Goal: Navigation & Orientation: Find specific page/section

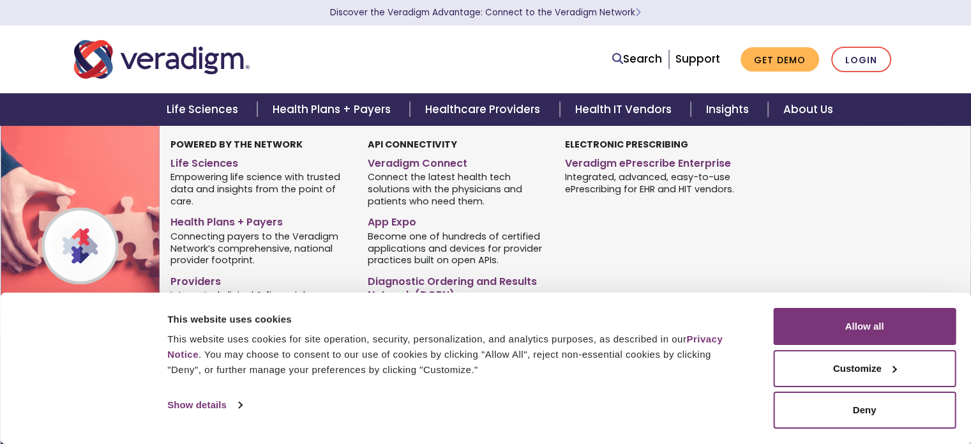
scroll to position [255, 0]
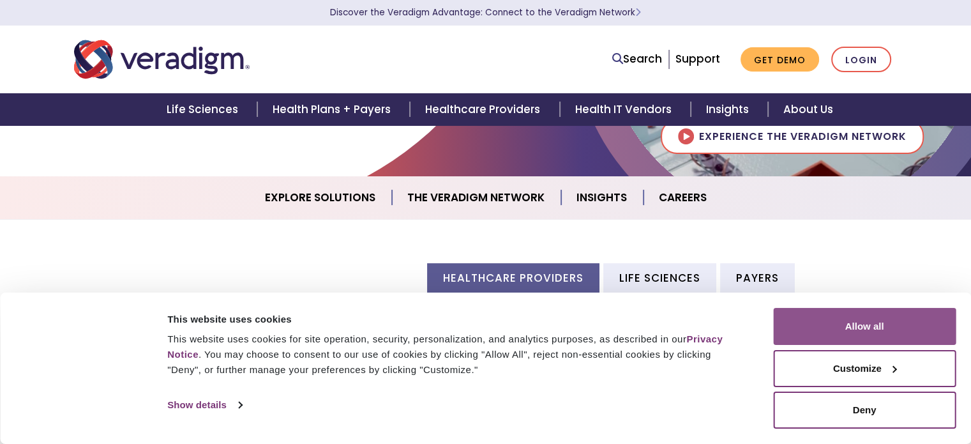
click at [891, 324] on button "Allow all" at bounding box center [864, 326] width 183 height 37
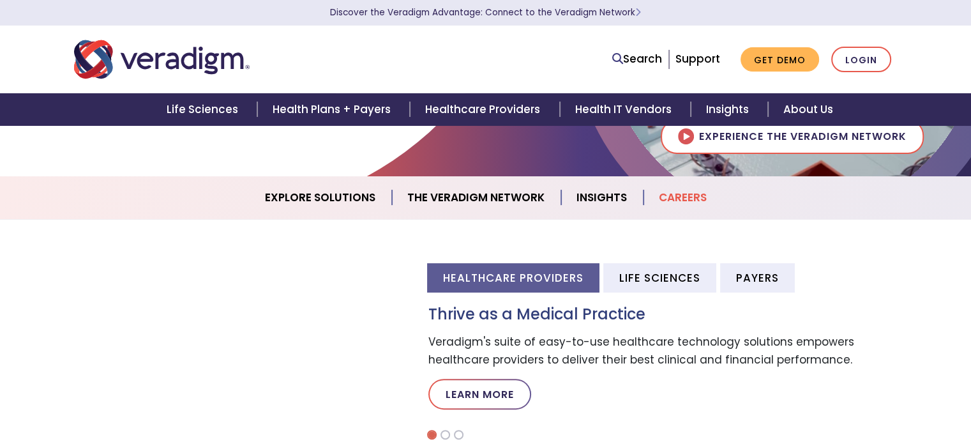
click at [683, 201] on link "Careers" at bounding box center [683, 197] width 79 height 33
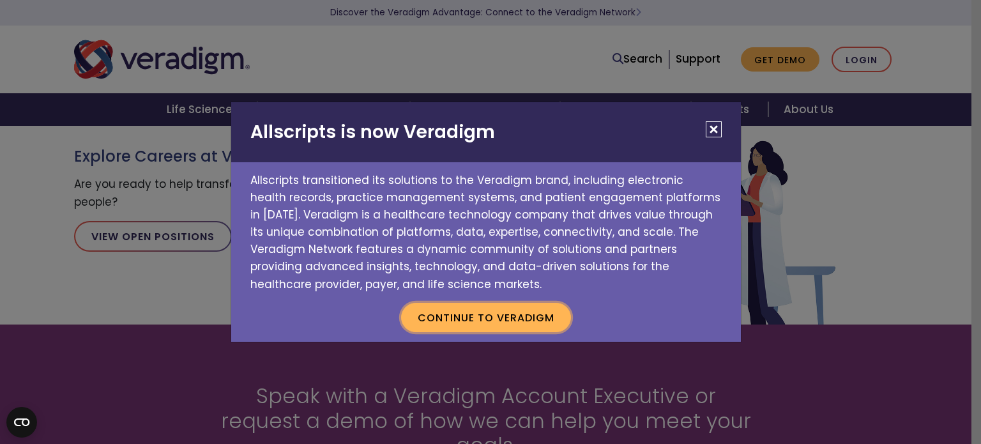
click at [490, 314] on button "Continue to Veradigm" at bounding box center [486, 317] width 170 height 29
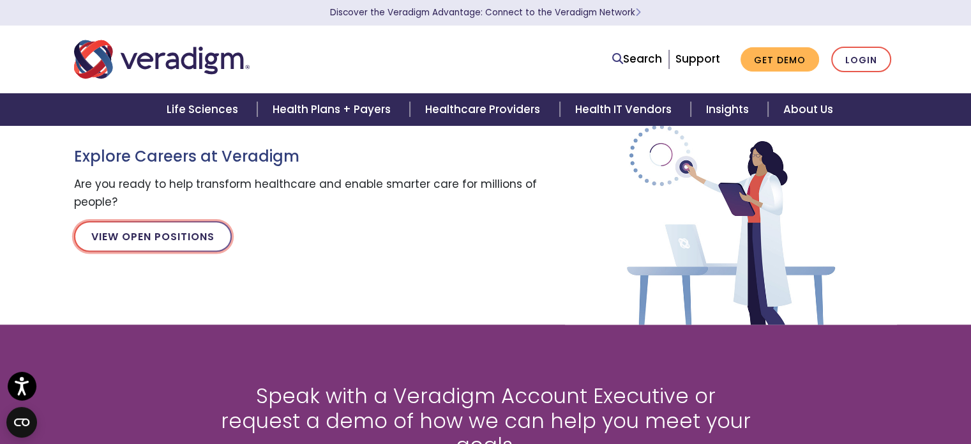
click at [146, 227] on link "View Open Positions" at bounding box center [153, 236] width 158 height 31
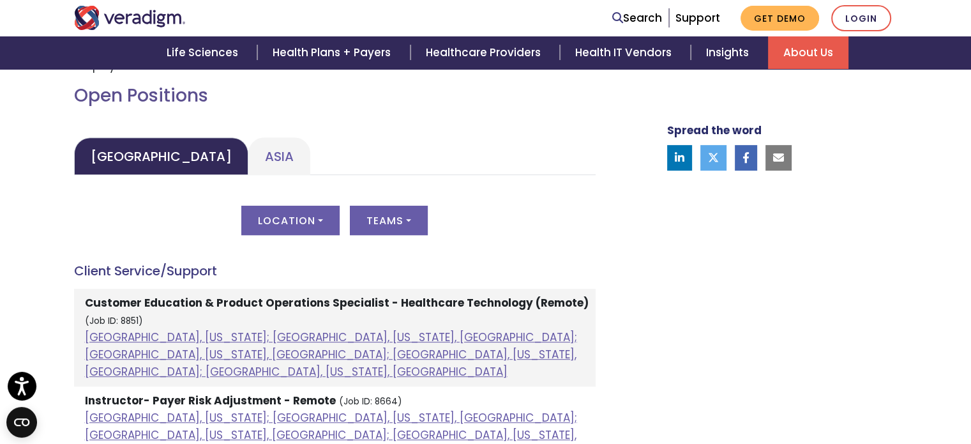
scroll to position [575, 0]
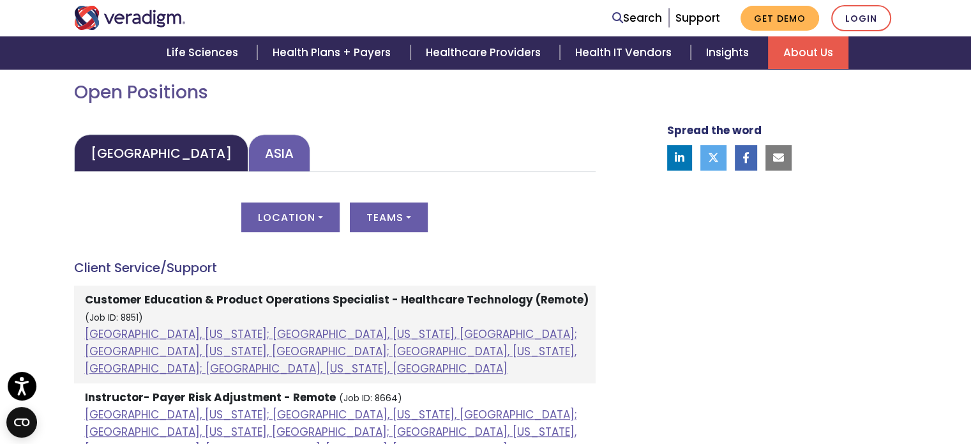
click at [248, 156] on link "Asia" at bounding box center [279, 153] width 62 height 38
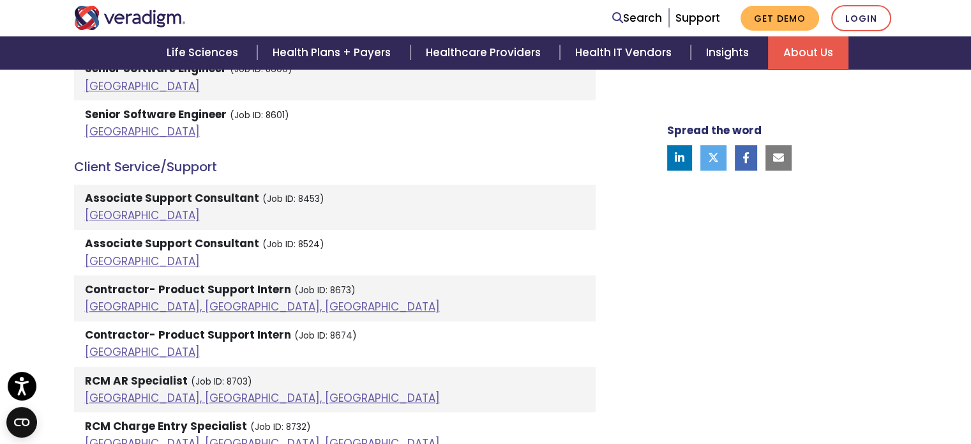
scroll to position [958, 0]
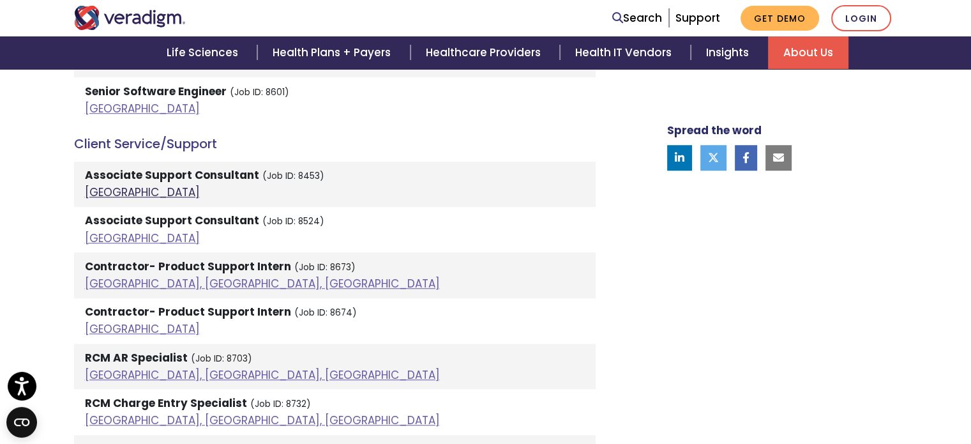
click at [98, 186] on link "India" at bounding box center [142, 192] width 115 height 15
click at [96, 236] on link "India" at bounding box center [142, 238] width 115 height 15
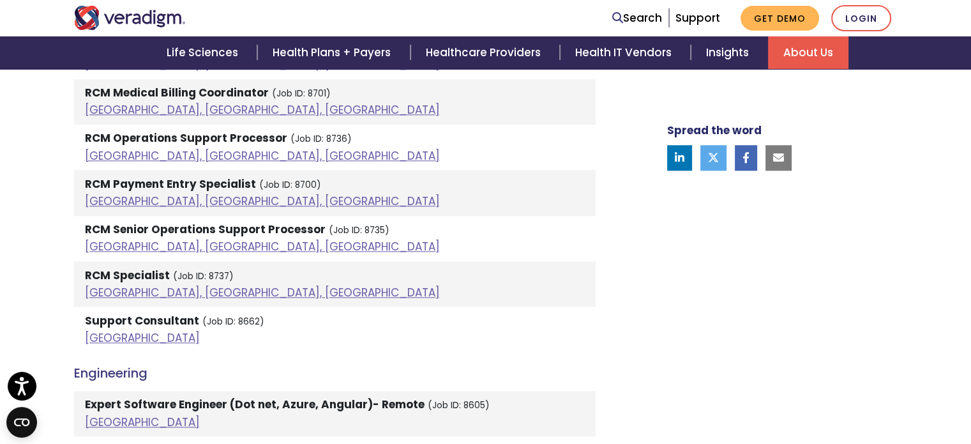
scroll to position [1469, 0]
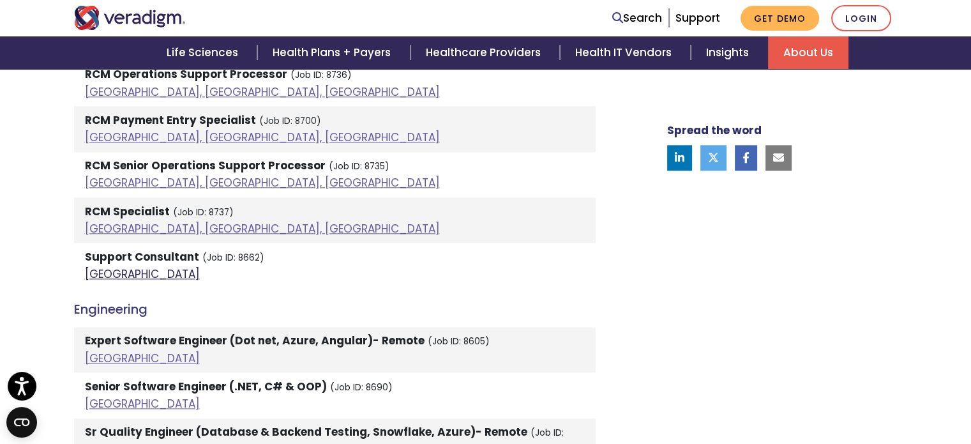
click at [98, 273] on link "India" at bounding box center [142, 273] width 115 height 15
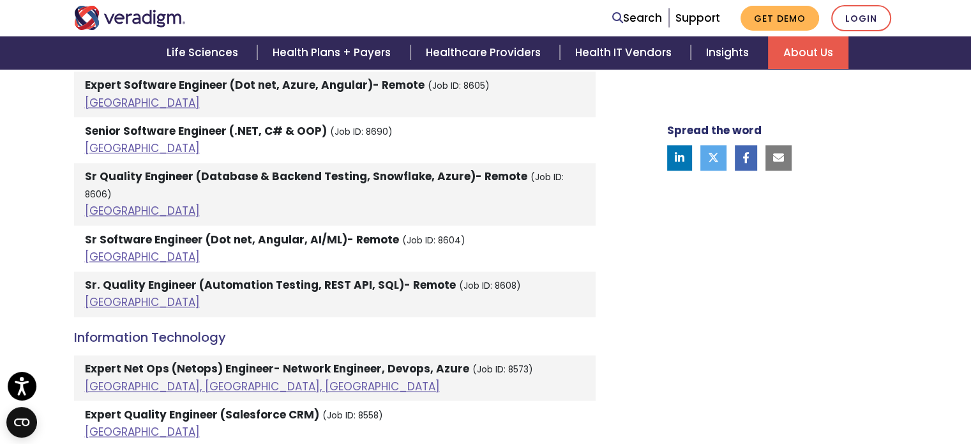
scroll to position [1788, 0]
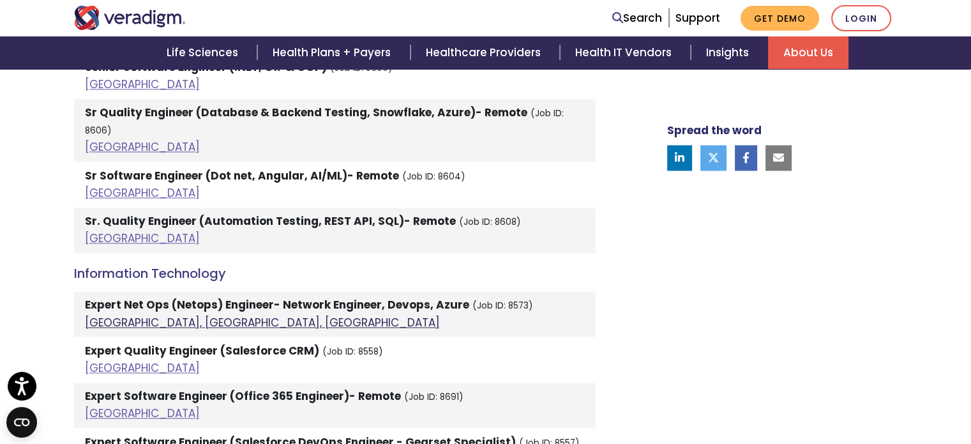
click at [116, 315] on link "Pune, Maharashtra, India" at bounding box center [262, 322] width 355 height 15
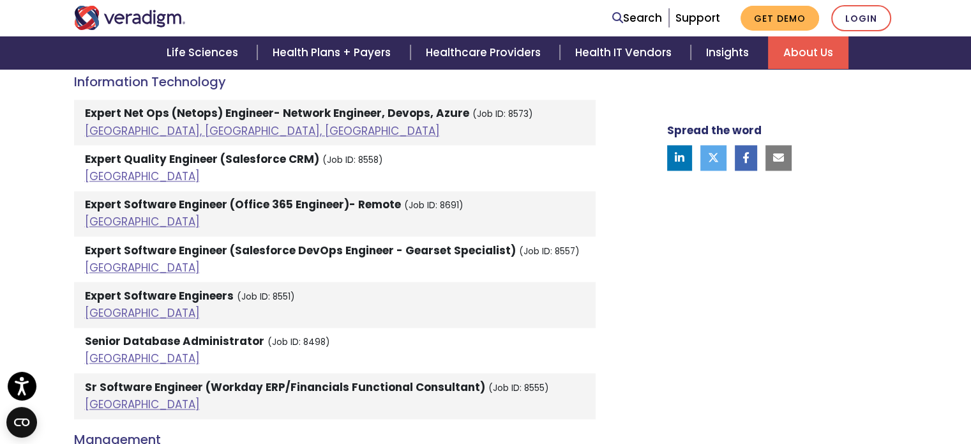
scroll to position [1916, 0]
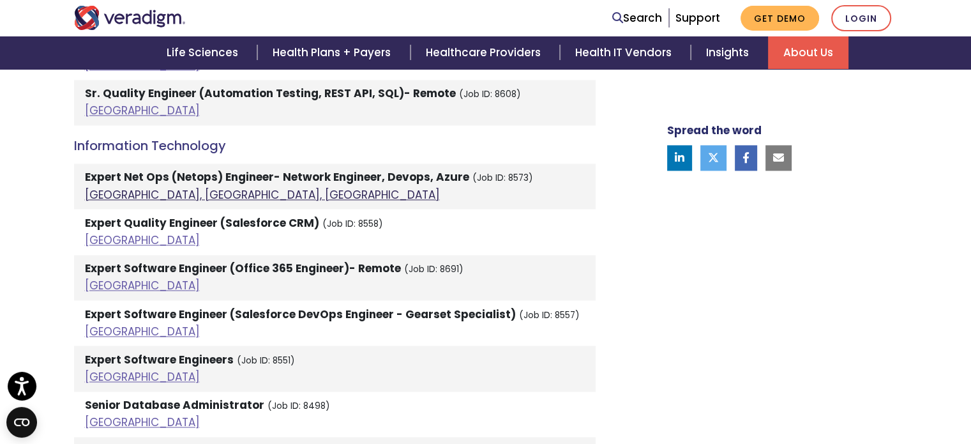
click at [111, 187] on link "Pune, Maharashtra, India" at bounding box center [262, 194] width 355 height 15
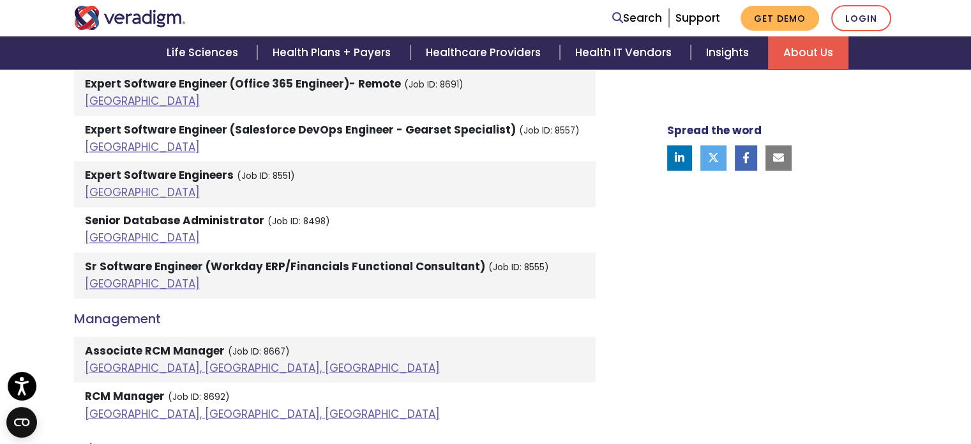
scroll to position [2107, 0]
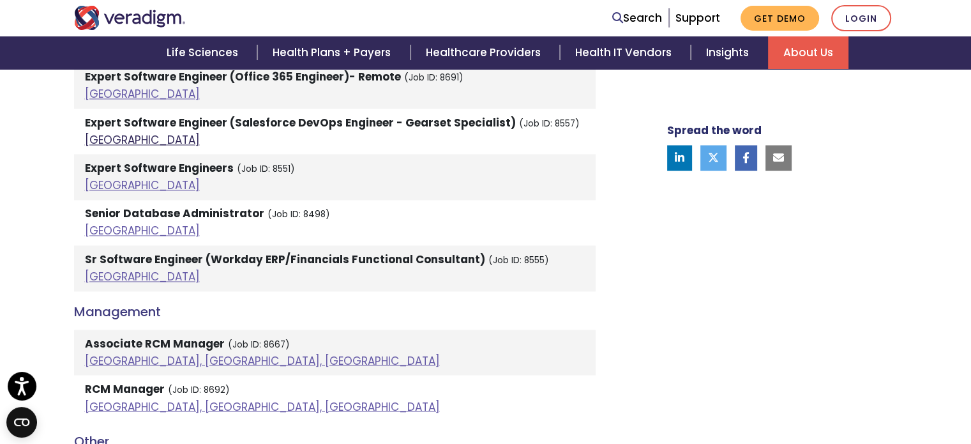
click at [102, 132] on link "India" at bounding box center [142, 139] width 115 height 15
